Goal: Information Seeking & Learning: Learn about a topic

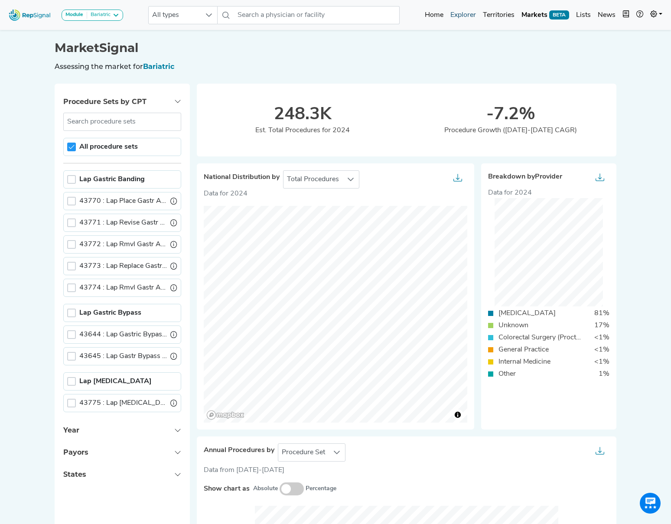
click at [474, 15] on link "Explorer" at bounding box center [463, 14] width 32 height 17
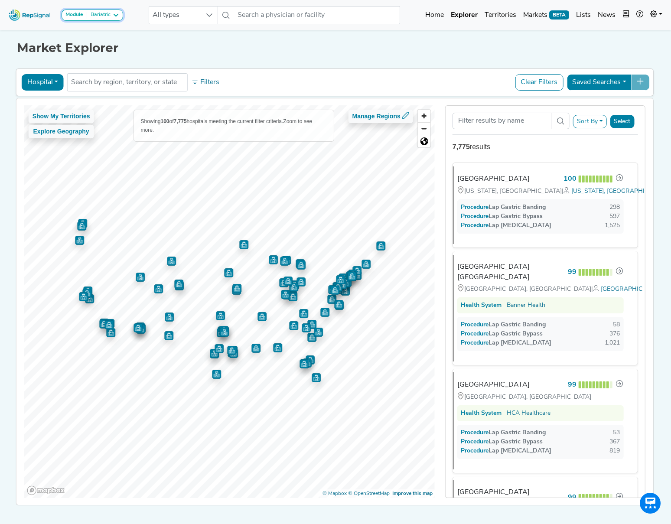
click at [116, 15] on icon at bounding box center [115, 15] width 7 height 7
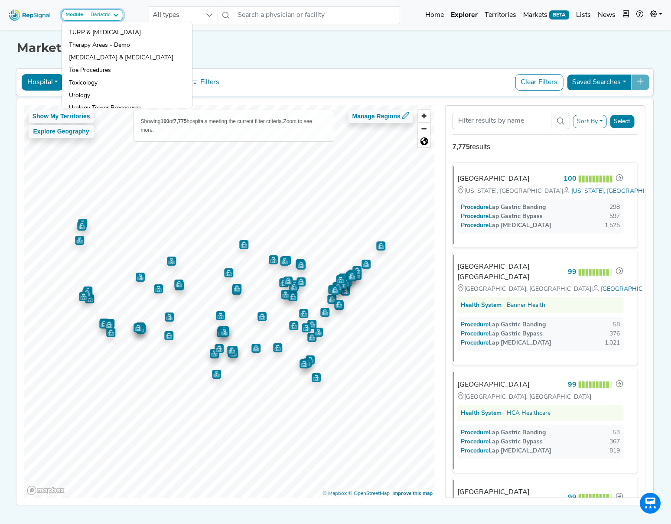
scroll to position [817, 0]
click at [83, 88] on link "Toxicology" at bounding box center [127, 94] width 130 height 13
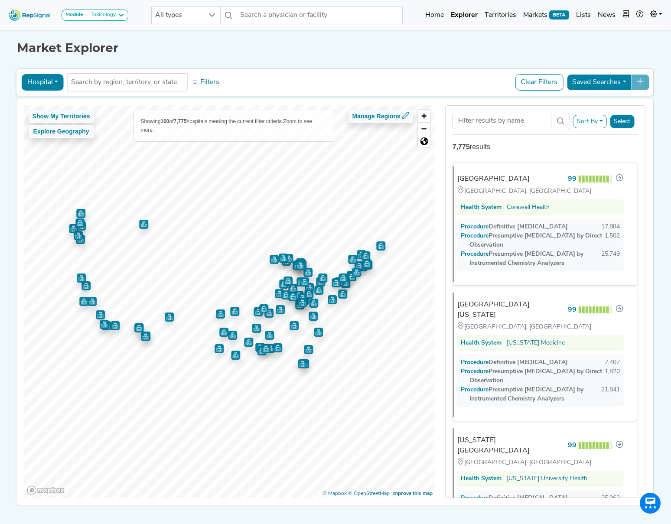
click at [44, 79] on button "Hospital" at bounding box center [43, 82] width 42 height 16
click at [49, 101] on link "Physician" at bounding box center [56, 102] width 68 height 14
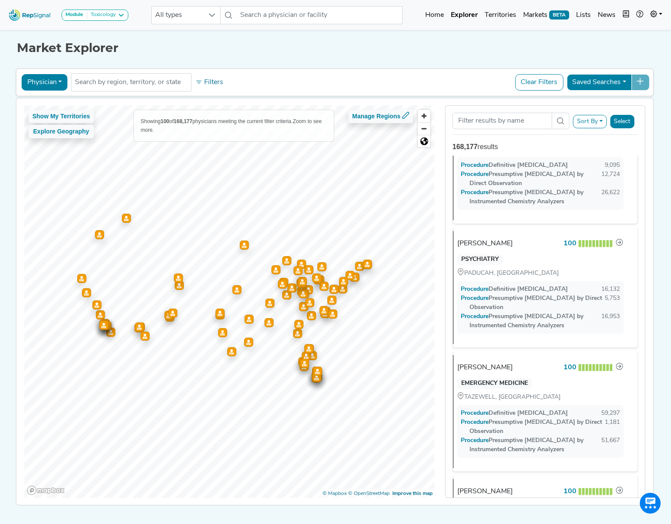
scroll to position [0, 0]
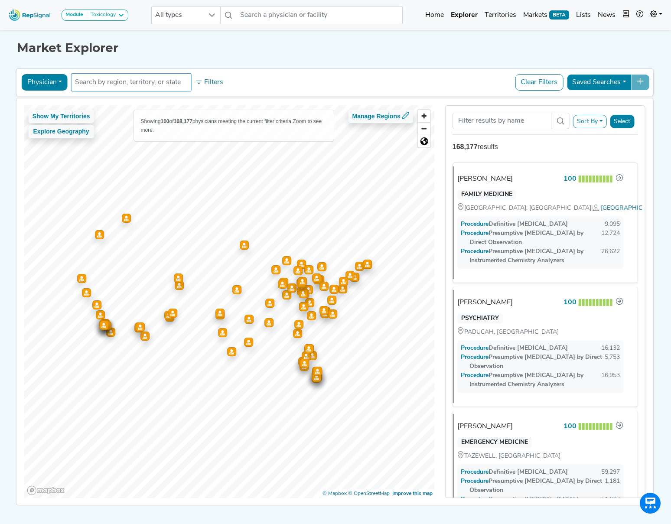
click at [130, 83] on input "text" at bounding box center [131, 82] width 113 height 10
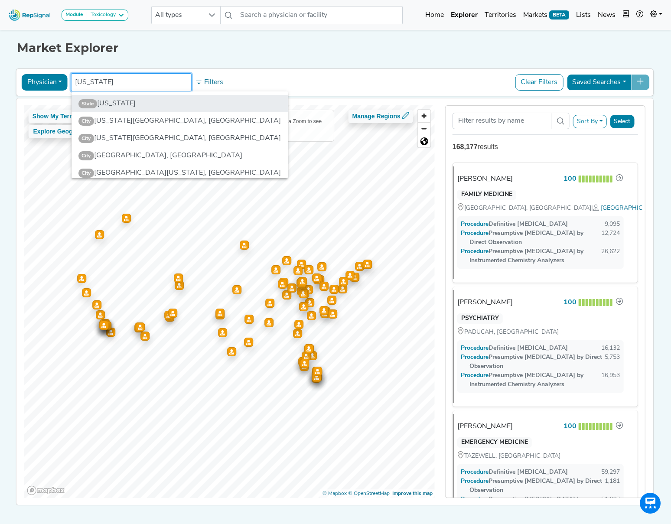
type input "Michigan"
click at [124, 104] on li "State Michigan" at bounding box center [179, 103] width 217 height 17
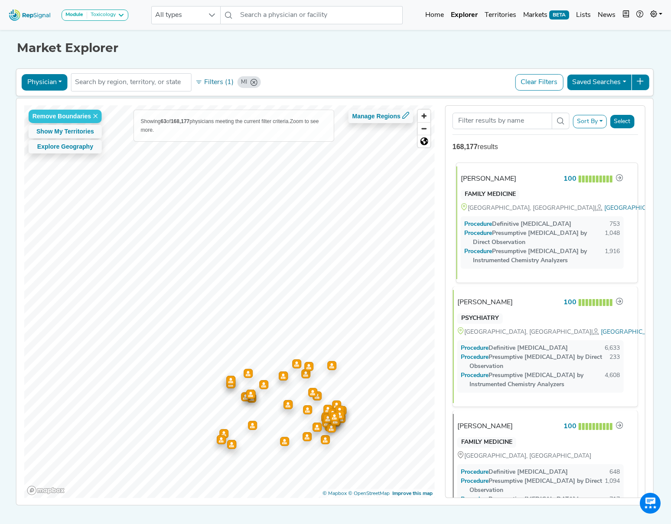
click at [504, 177] on div "[PERSON_NAME]" at bounding box center [488, 179] width 55 height 10
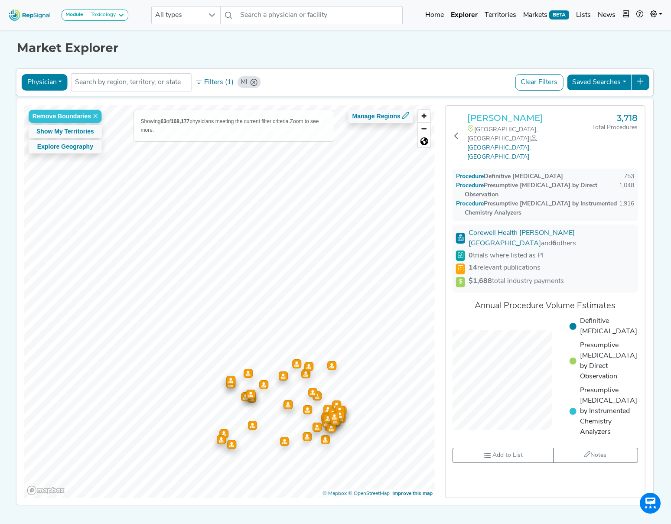
click at [497, 120] on h3 "[PERSON_NAME]" at bounding box center [529, 118] width 125 height 10
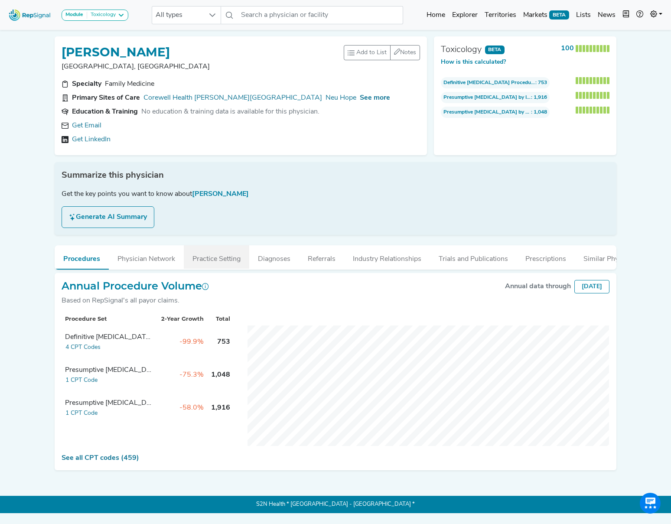
click at [221, 256] on button "Practice Setting" at bounding box center [216, 256] width 65 height 23
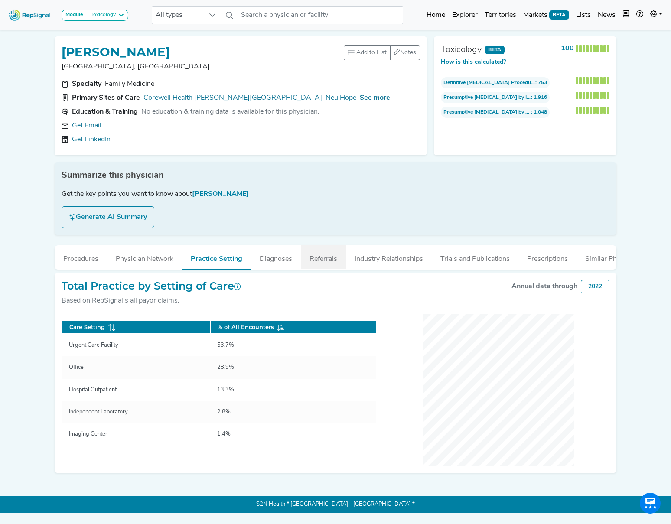
drag, startPoint x: 334, startPoint y: 260, endPoint x: 325, endPoint y: 259, distance: 8.7
click at [334, 260] on button "Referrals" at bounding box center [323, 256] width 45 height 23
click at [325, 259] on button "Referrals" at bounding box center [323, 256] width 45 height 23
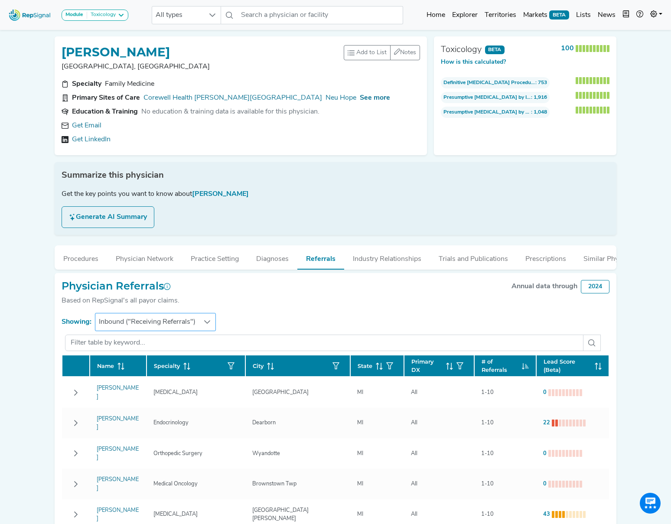
click at [207, 322] on icon at bounding box center [207, 321] width 7 height 7
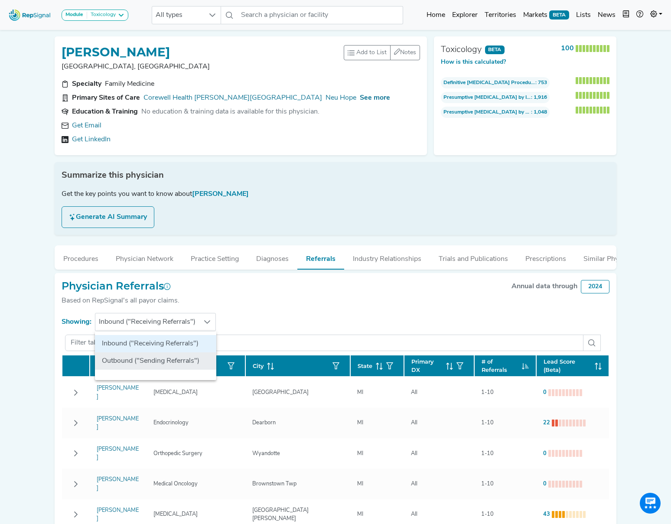
click at [163, 359] on li "Outbound ("Sending Referrals")" at bounding box center [155, 360] width 121 height 17
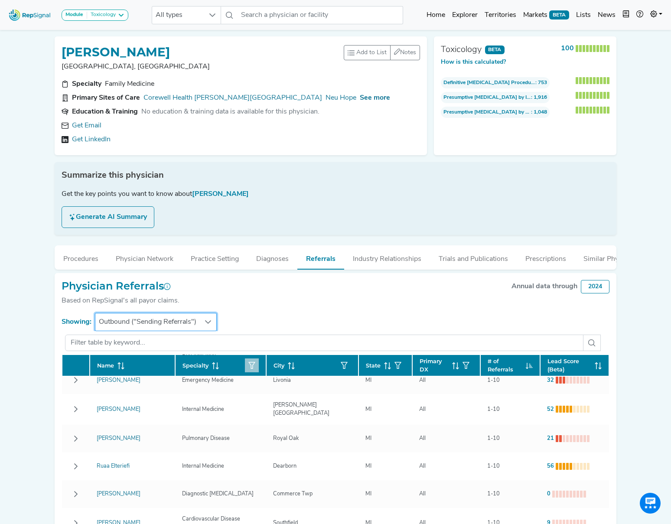
click at [254, 363] on icon "button" at bounding box center [251, 365] width 7 height 7
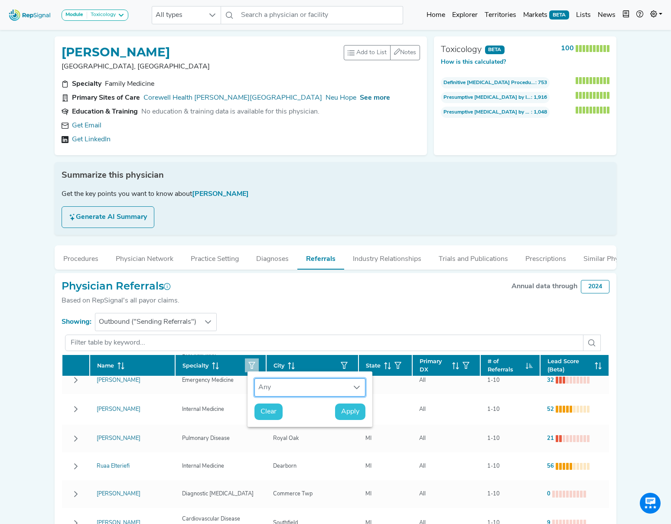
scroll to position [6, 40]
click at [337, 387] on div "Any" at bounding box center [302, 387] width 94 height 17
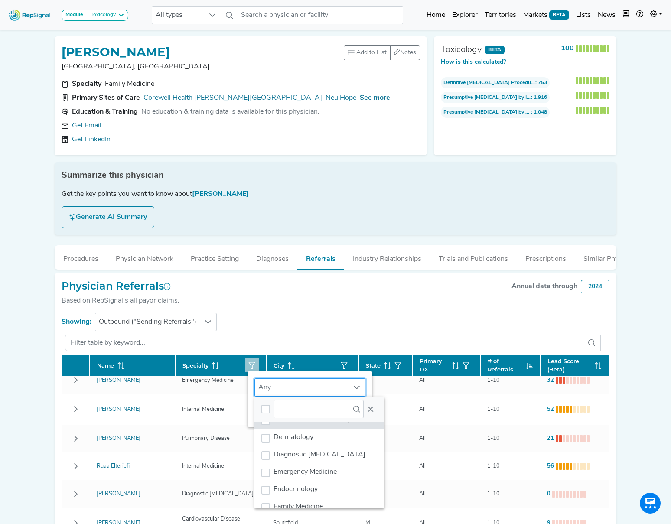
scroll to position [0, 0]
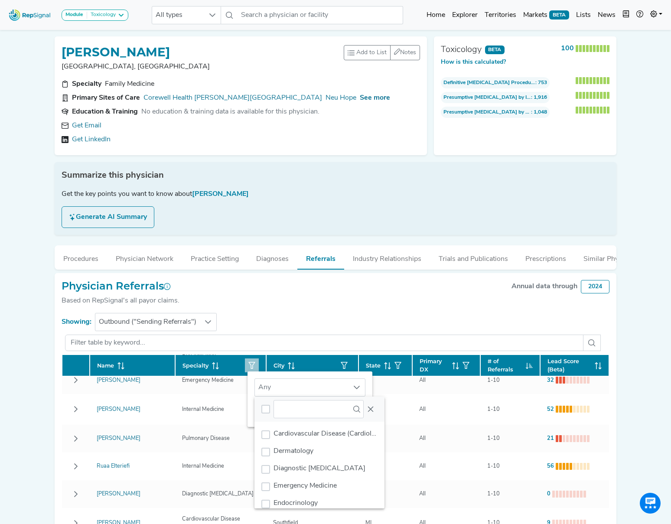
click at [311, 331] on section "Showing: Outbound ("Sending Referrals")" at bounding box center [336, 322] width 548 height 18
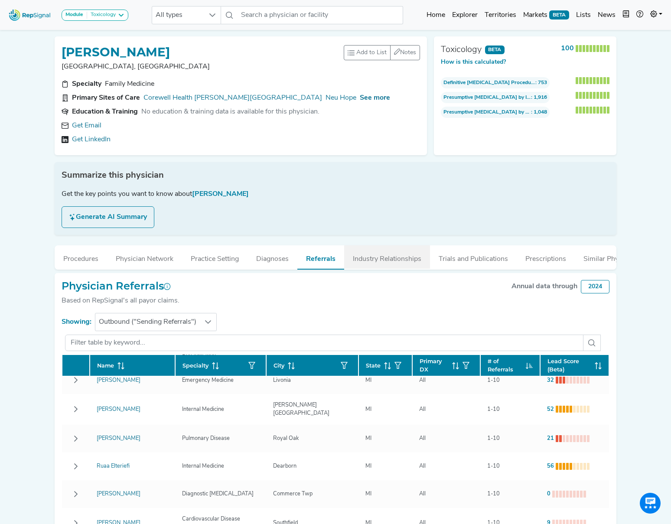
click at [376, 262] on button "Industry Relationships" at bounding box center [387, 256] width 86 height 23
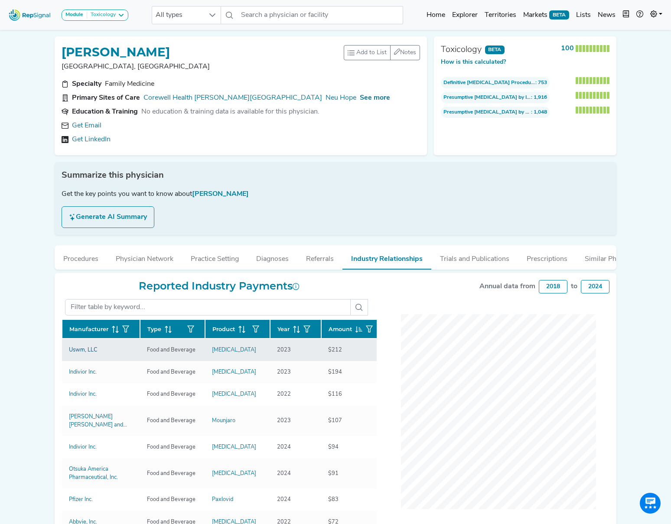
click at [75, 350] on div "Uswm, LLC" at bounding box center [83, 350] width 29 height 8
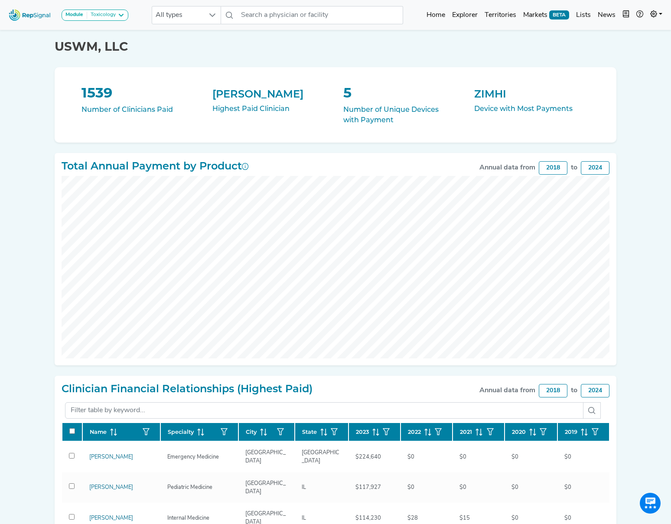
scroll to position [2, 0]
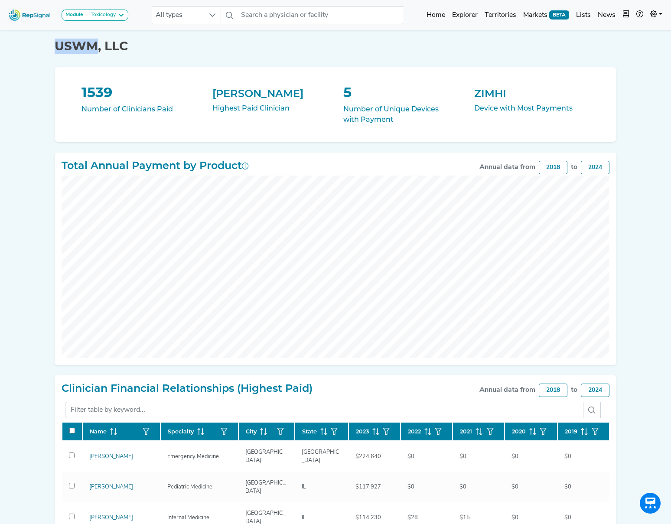
drag, startPoint x: 55, startPoint y: 45, endPoint x: 93, endPoint y: 43, distance: 38.1
click at [93, 43] on h1 "USWM, LLC" at bounding box center [335, 46] width 561 height 15
copy h1 "USWM"
